Goal: Navigation & Orientation: Find specific page/section

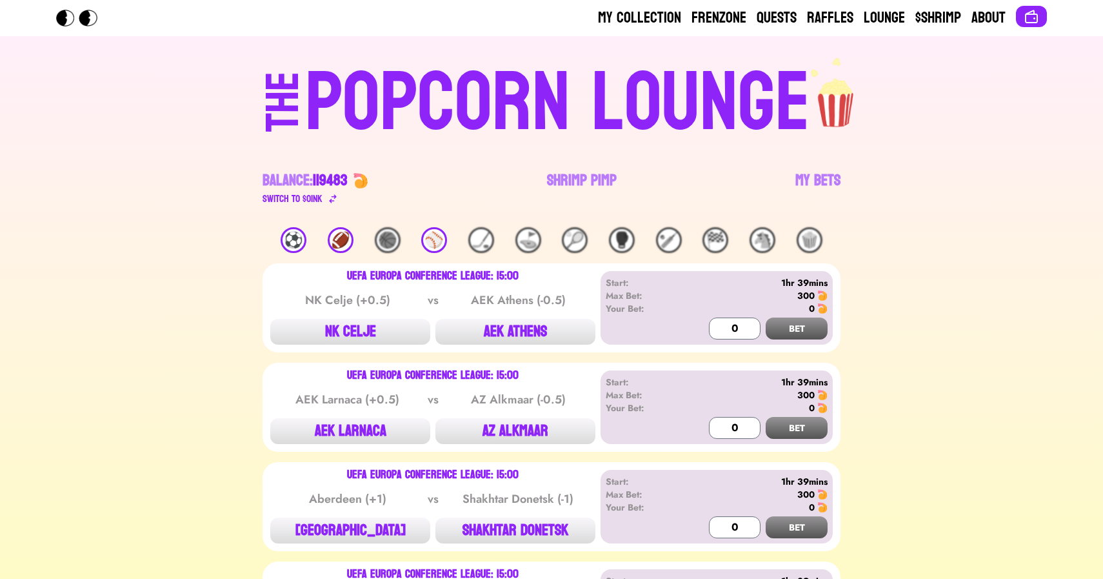
click at [341, 241] on div "🏈" at bounding box center [341, 240] width 26 height 26
click at [564, 170] on link "Shrimp Pimp" at bounding box center [582, 188] width 70 height 36
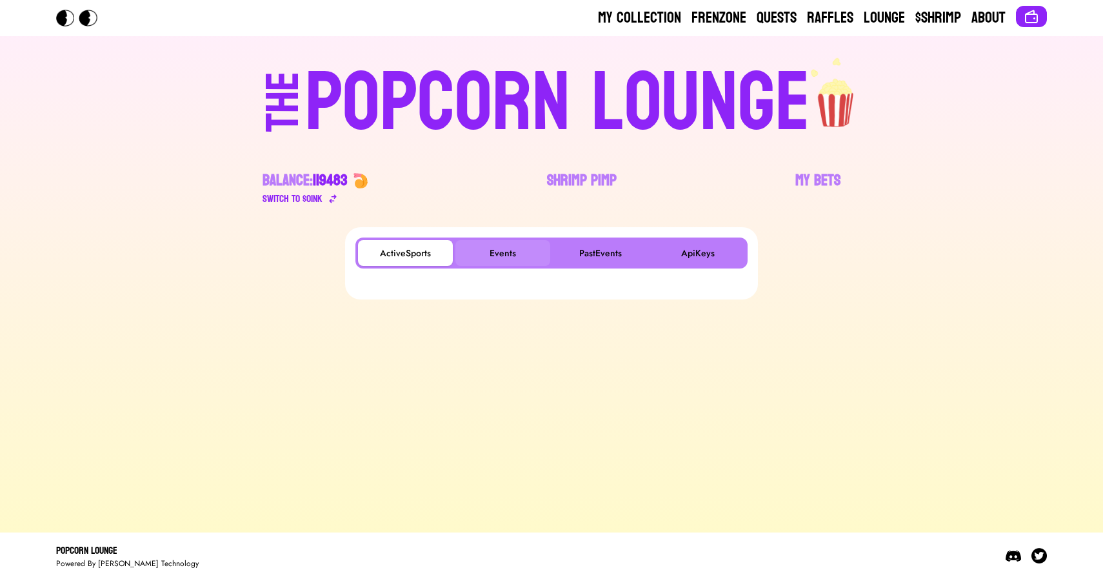
click at [500, 241] on button "Events" at bounding box center [502, 253] width 95 height 26
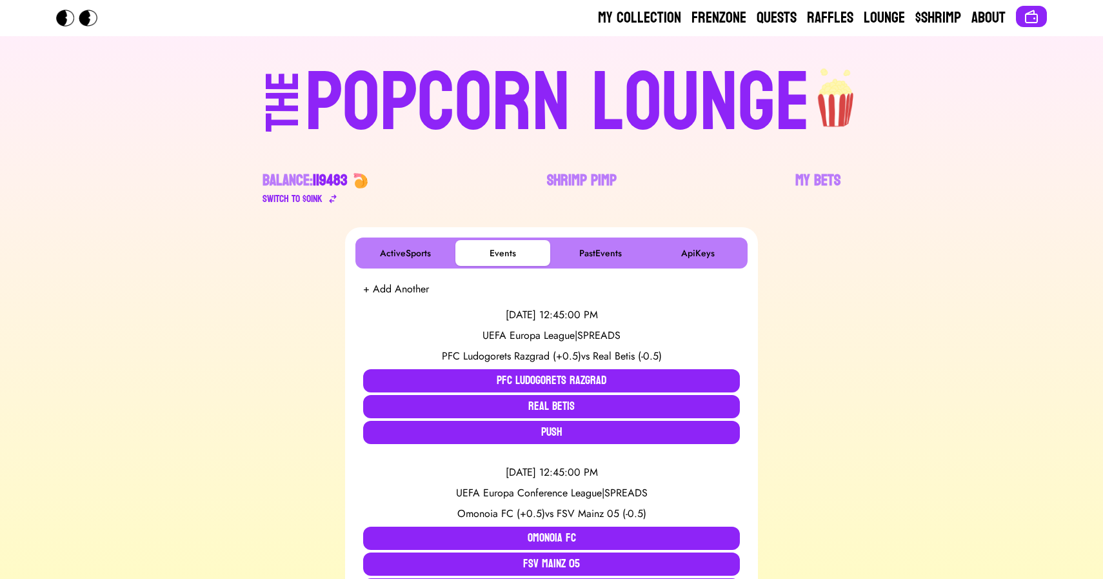
click at [397, 111] on div "POPCORN LOUNGE" at bounding box center [557, 103] width 505 height 83
